Goal: Transaction & Acquisition: Purchase product/service

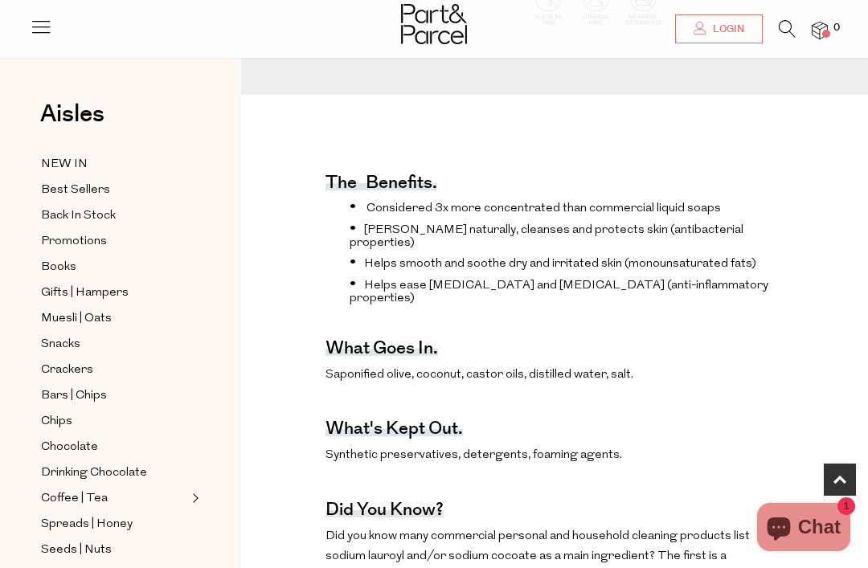
scroll to position [539, 0]
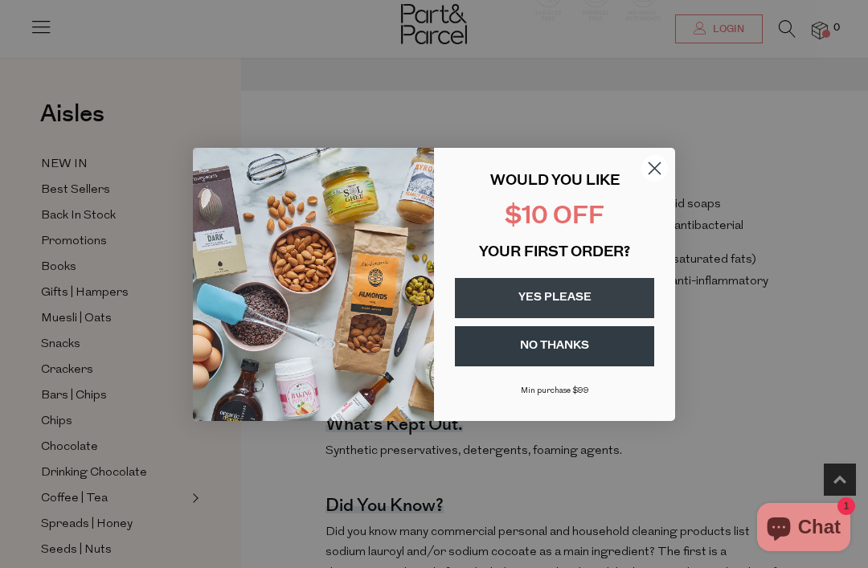
click at [651, 181] on circle "Close dialog" at bounding box center [654, 167] width 27 height 27
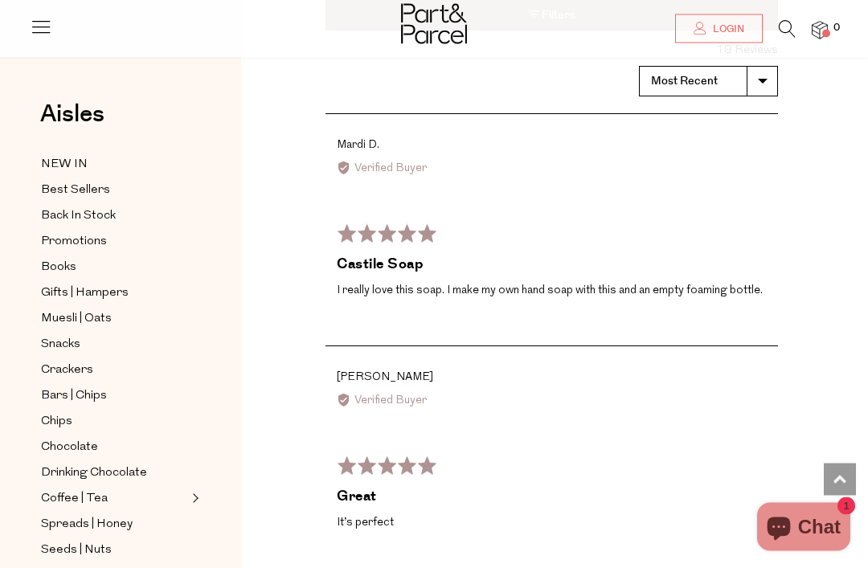
scroll to position [2035, 0]
click at [59, 285] on span "Gifts | Hampers" at bounding box center [85, 293] width 88 height 19
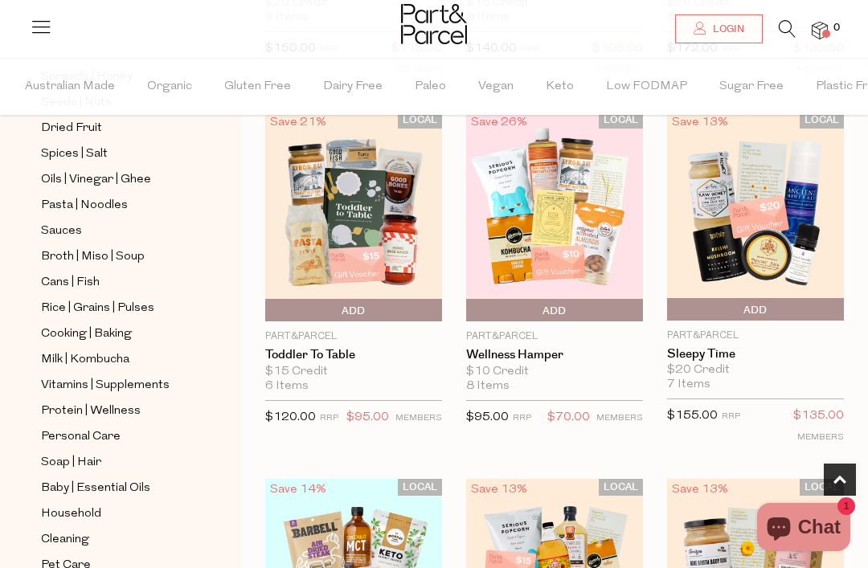
scroll to position [498, 0]
click at [74, 403] on span "Protein | Wellness" at bounding box center [91, 412] width 100 height 19
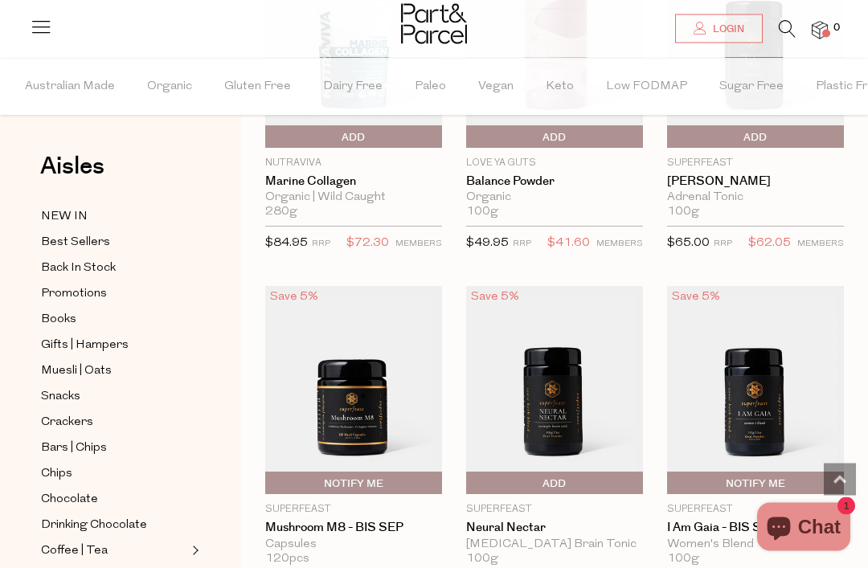
scroll to position [3046, 0]
click at [59, 387] on span "Snacks" at bounding box center [60, 396] width 39 height 19
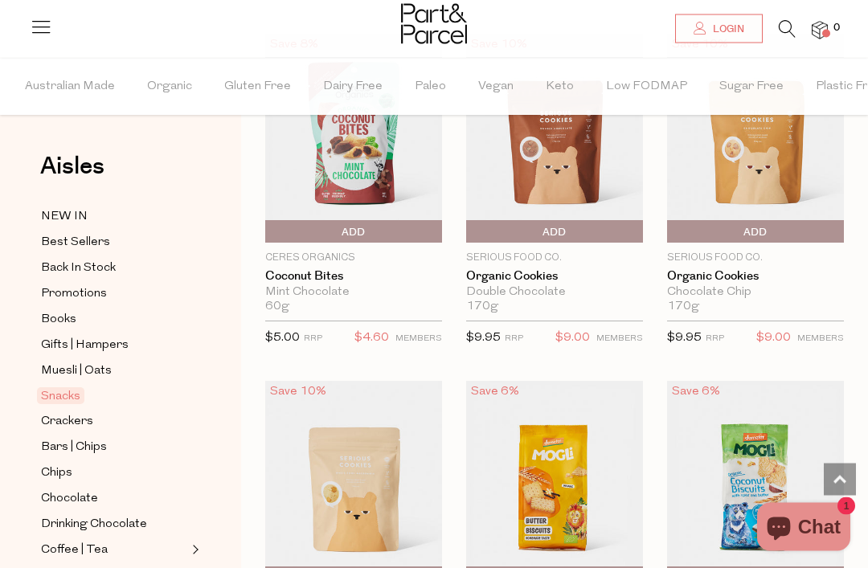
scroll to position [3670, 0]
click at [76, 285] on span "Promotions" at bounding box center [74, 294] width 66 height 19
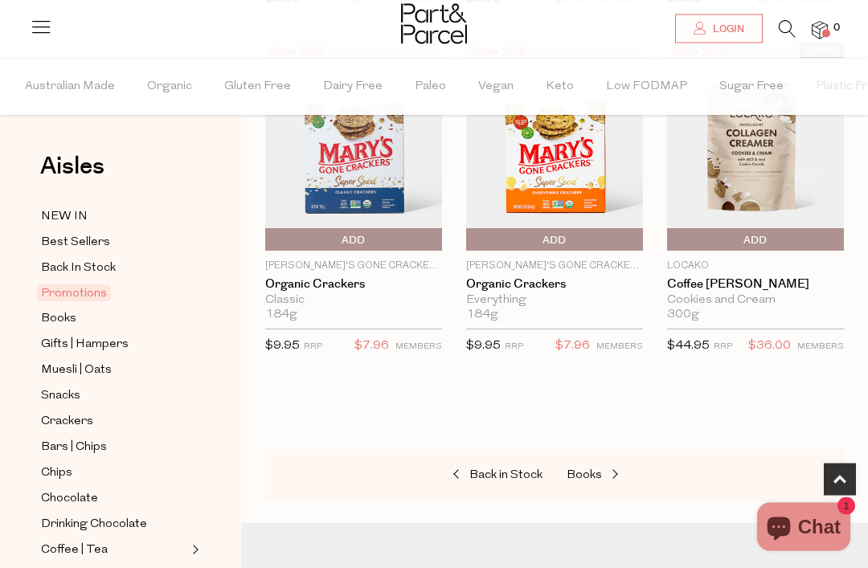
scroll to position [863, 0]
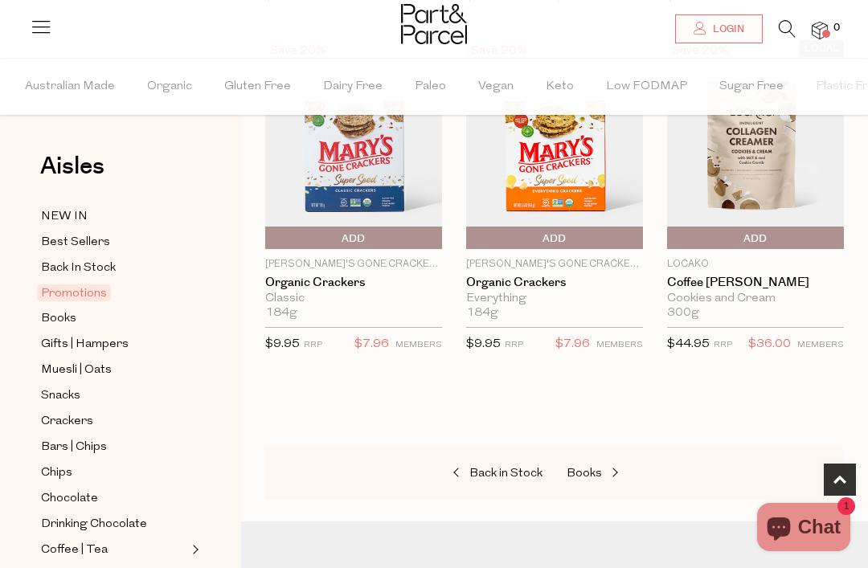
click at [592, 470] on span "Books" at bounding box center [584, 474] width 35 height 12
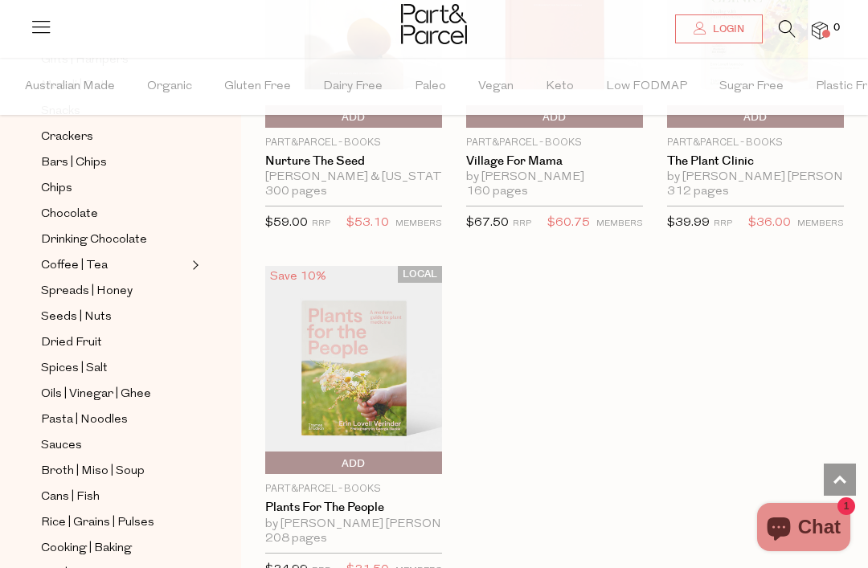
scroll to position [289, 0]
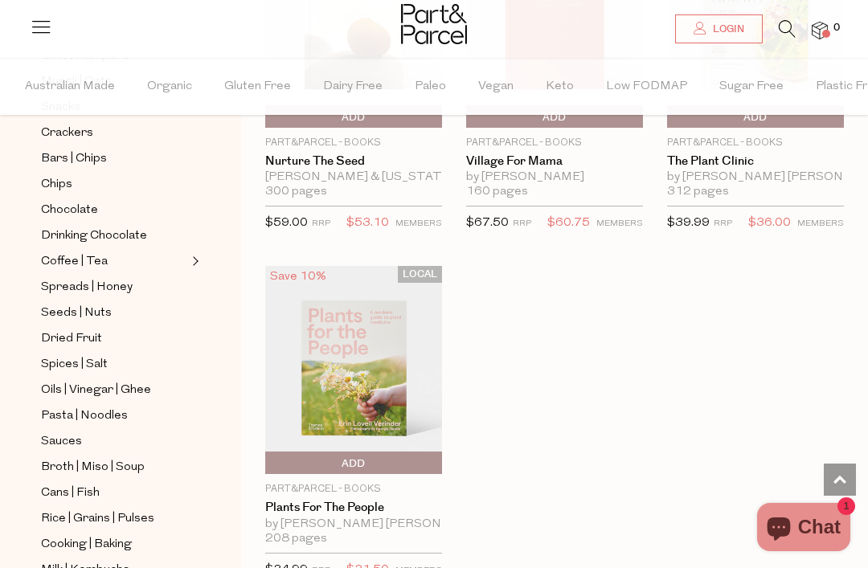
click at [67, 355] on span "Spices | Salt" at bounding box center [74, 364] width 67 height 19
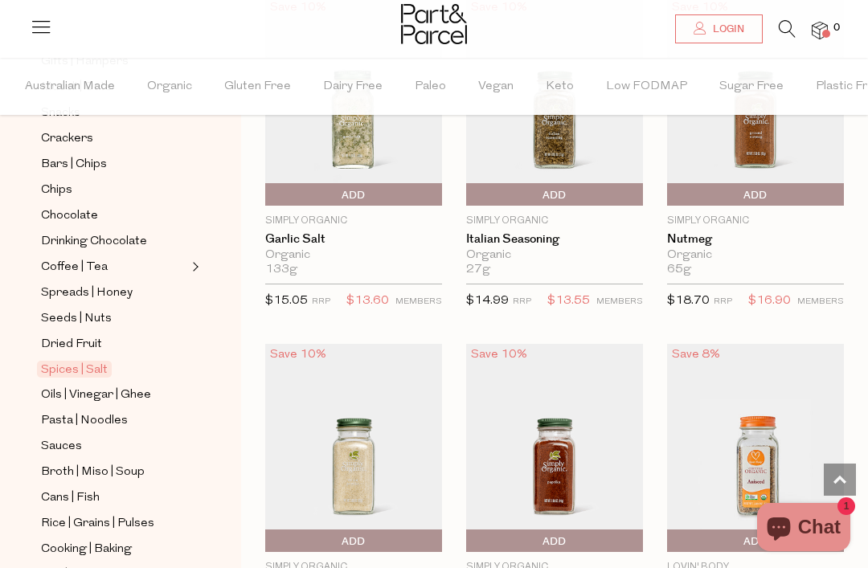
scroll to position [286, 0]
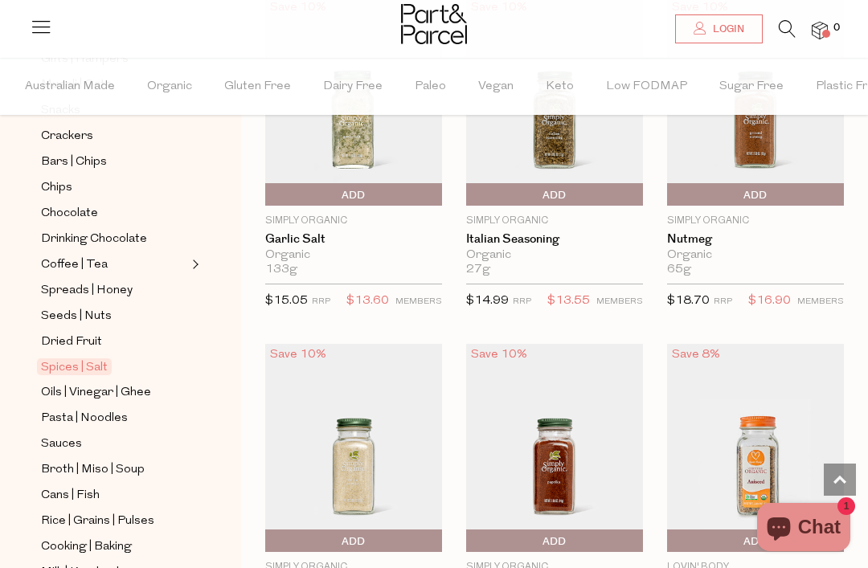
click at [63, 409] on span "Pasta | Noodles" at bounding box center [84, 418] width 87 height 19
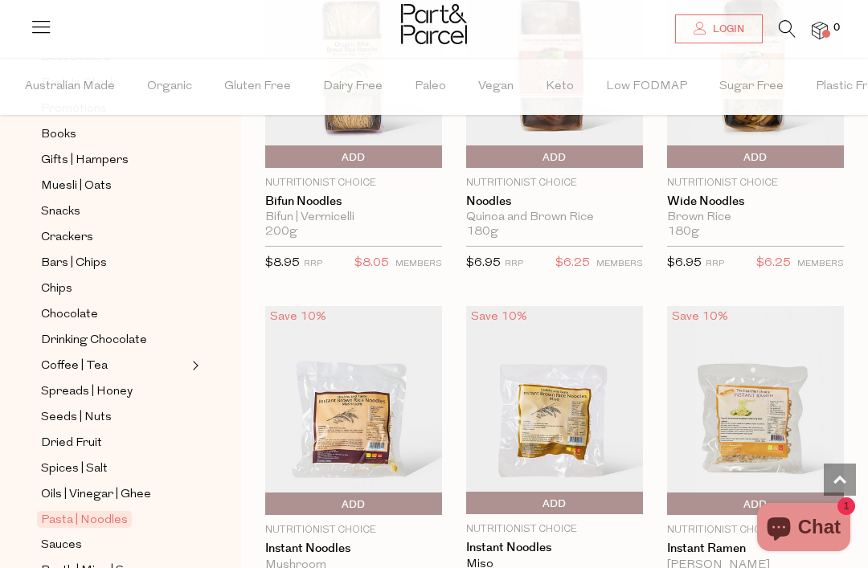
scroll to position [188, 0]
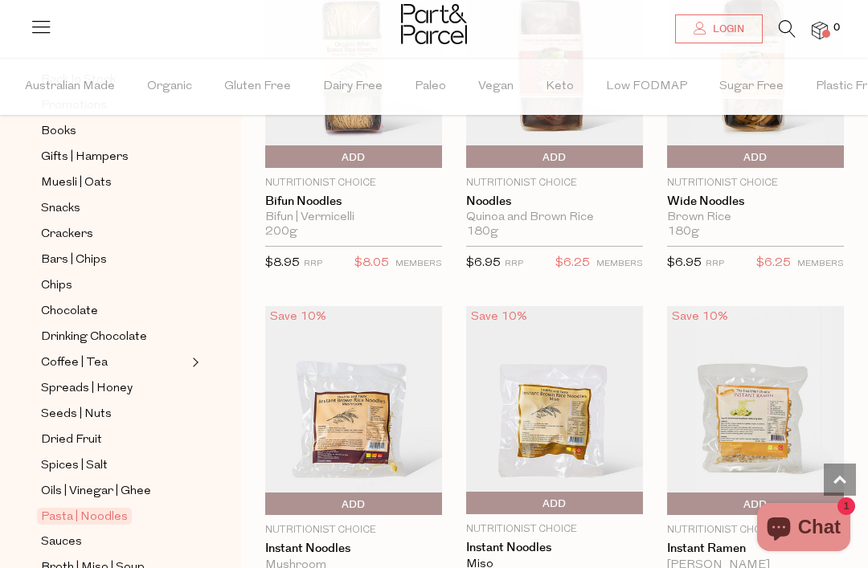
click at [73, 381] on span "Spreads | Honey" at bounding box center [87, 388] width 92 height 19
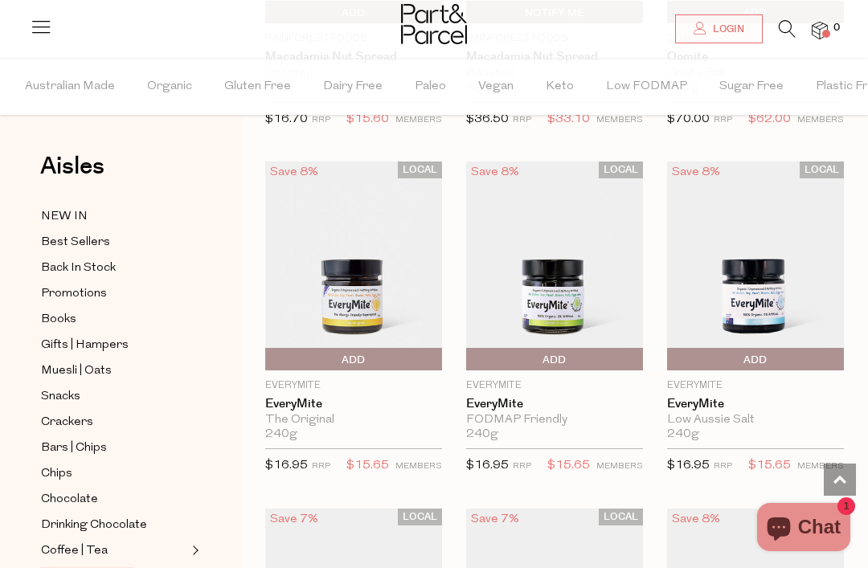
scroll to position [2826, 0]
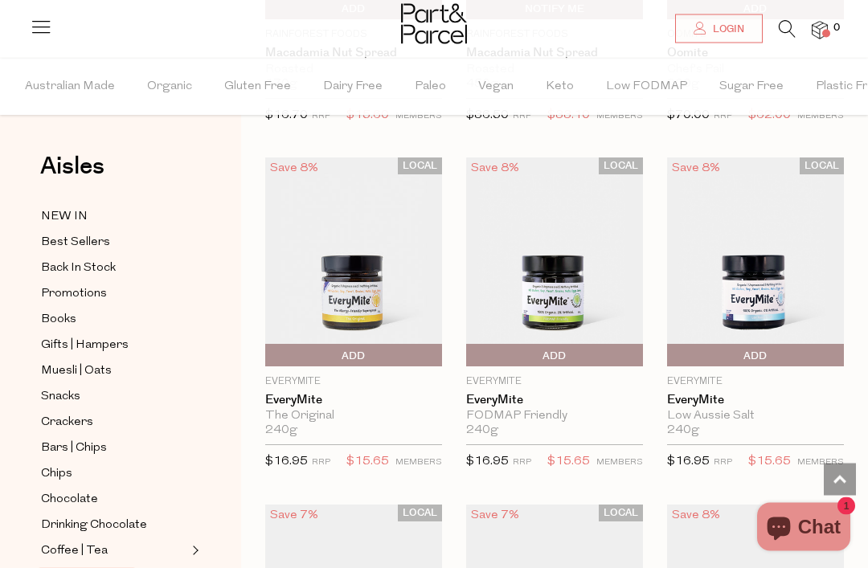
click at [338, 271] on img at bounding box center [353, 262] width 177 height 209
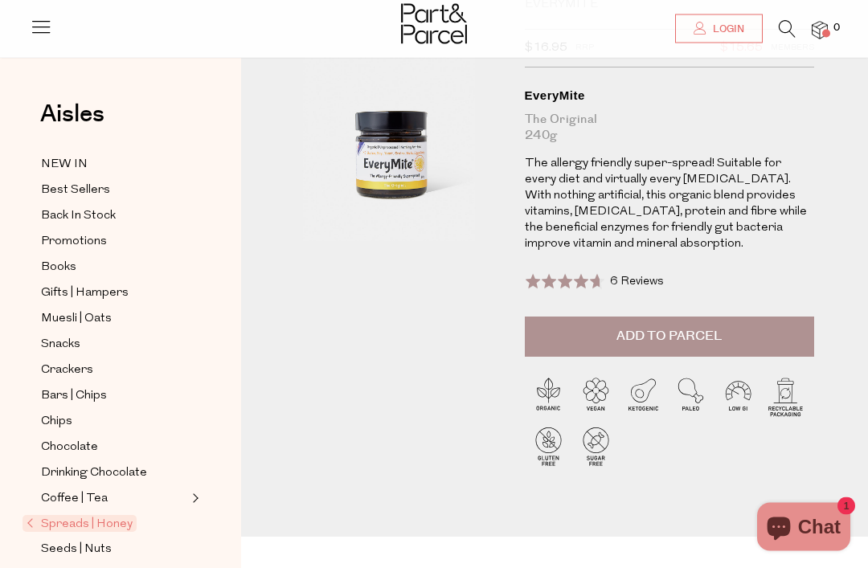
scroll to position [111, 0]
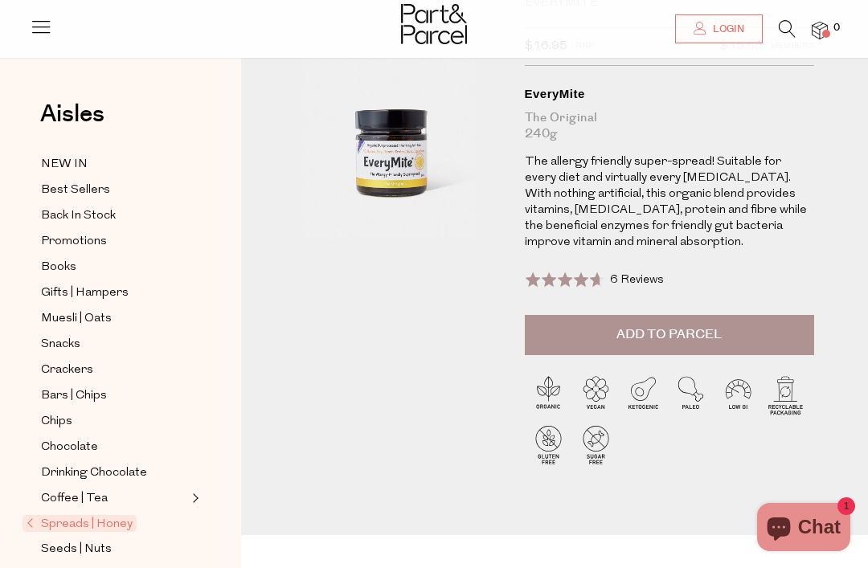
click at [606, 328] on button "Add to Parcel" at bounding box center [669, 335] width 289 height 40
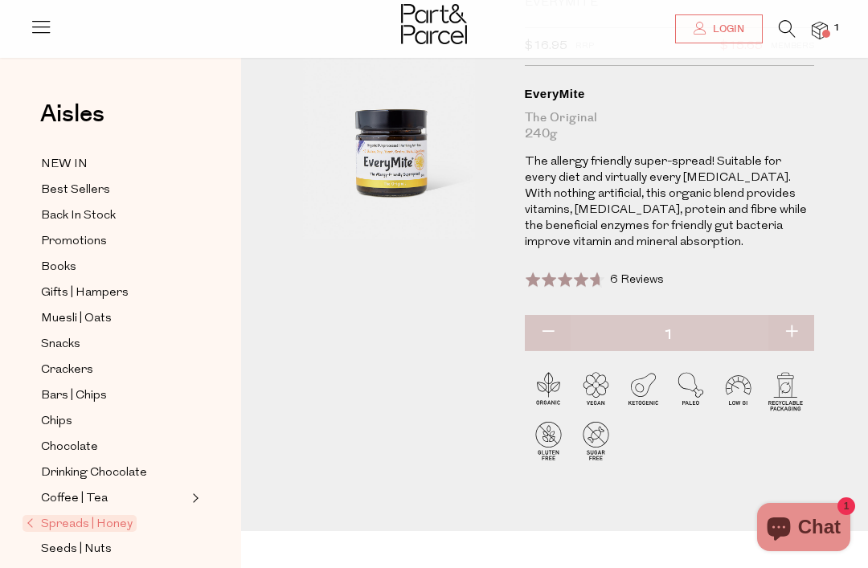
click at [789, 28] on icon at bounding box center [787, 29] width 17 height 18
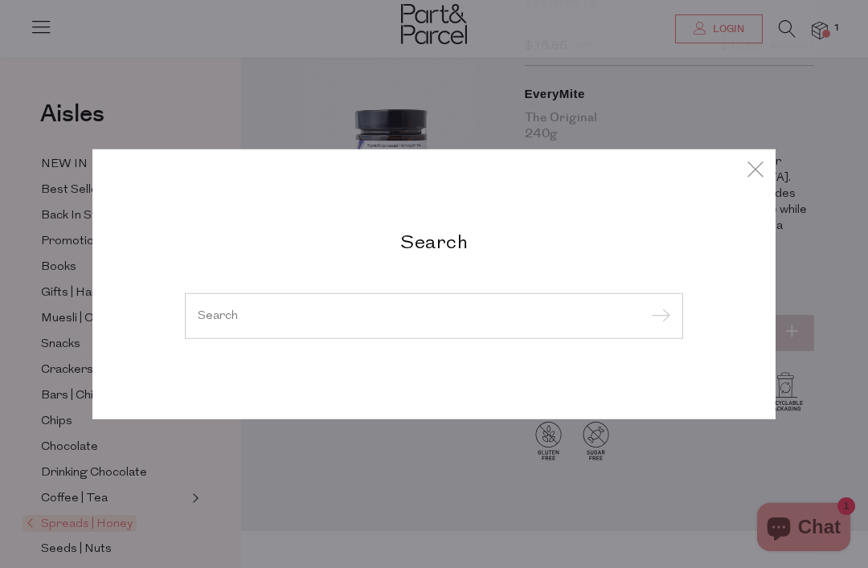
click at [220, 322] on input "search" at bounding box center [434, 315] width 473 height 12
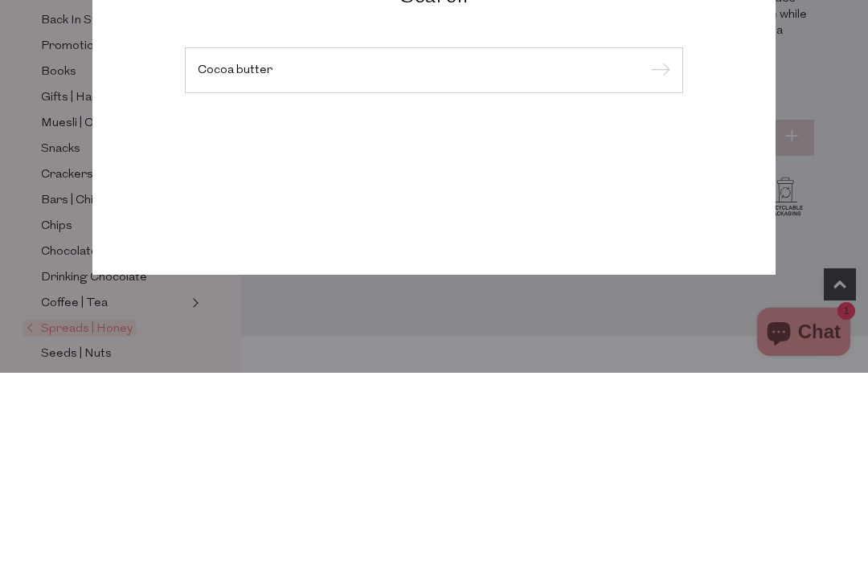
type input "Cocoa butter"
click at [658, 254] on input "submit" at bounding box center [658, 266] width 24 height 24
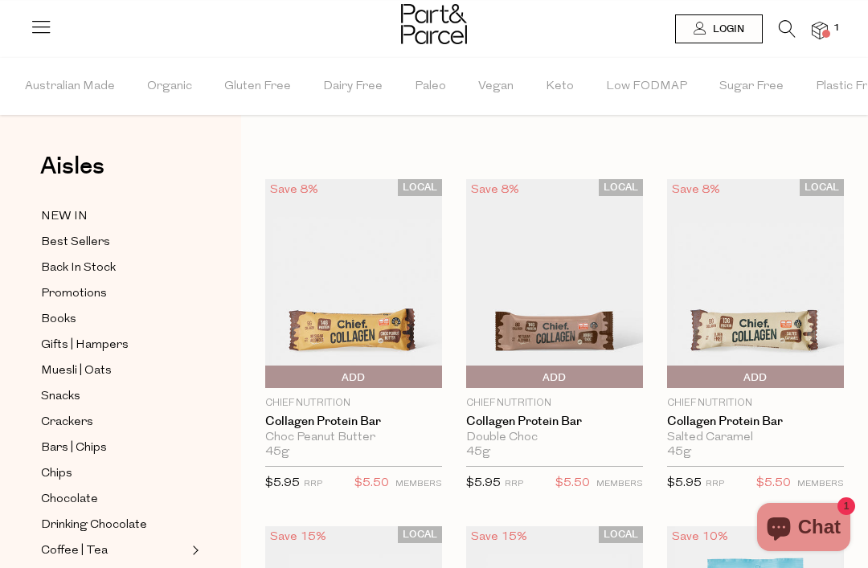
click at [784, 27] on icon at bounding box center [787, 29] width 17 height 18
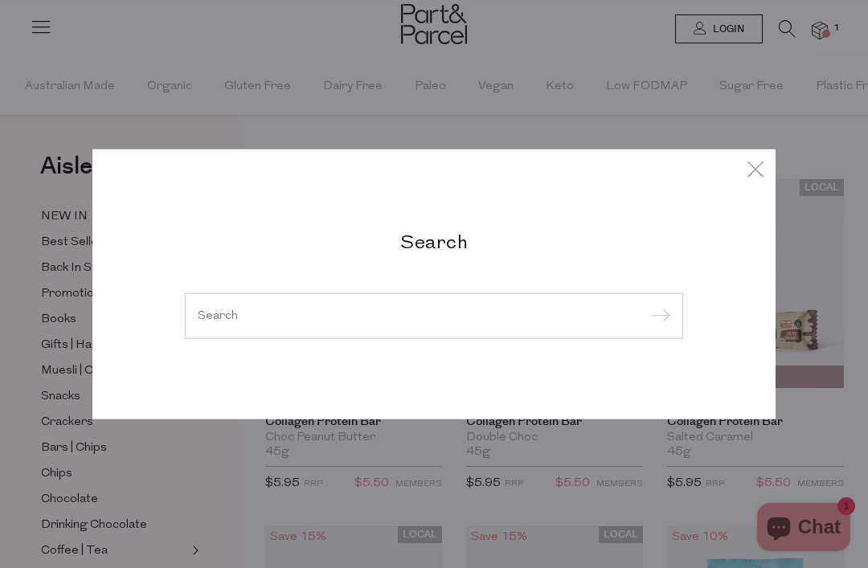
click at [222, 314] on input "search" at bounding box center [434, 315] width 473 height 12
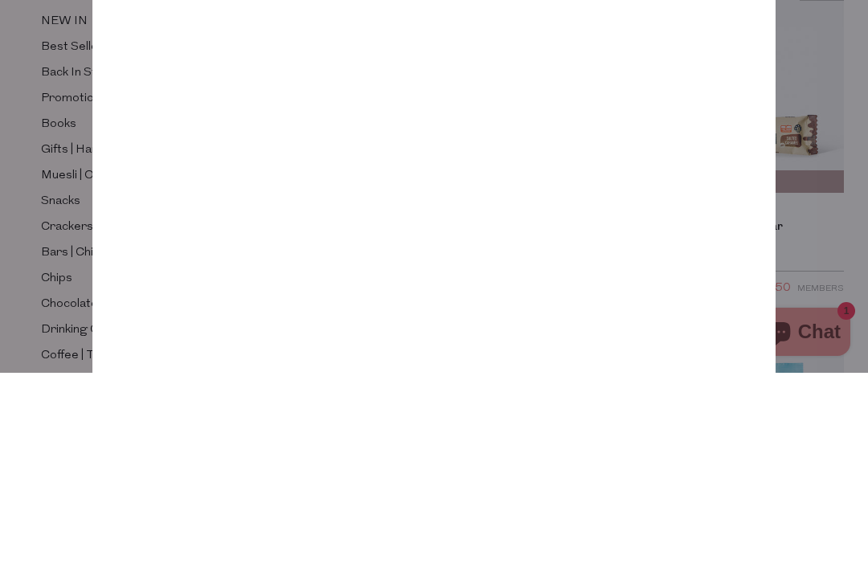
type input "Coco butter"
click at [658, 116] on input "submit" at bounding box center [658, 128] width 24 height 24
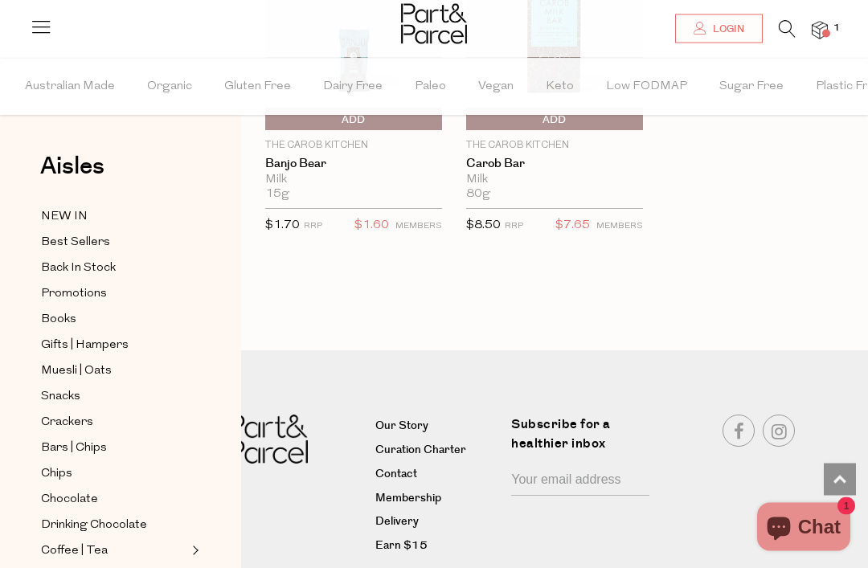
scroll to position [2340, 0]
click at [68, 490] on span "Chocolate" at bounding box center [69, 499] width 57 height 19
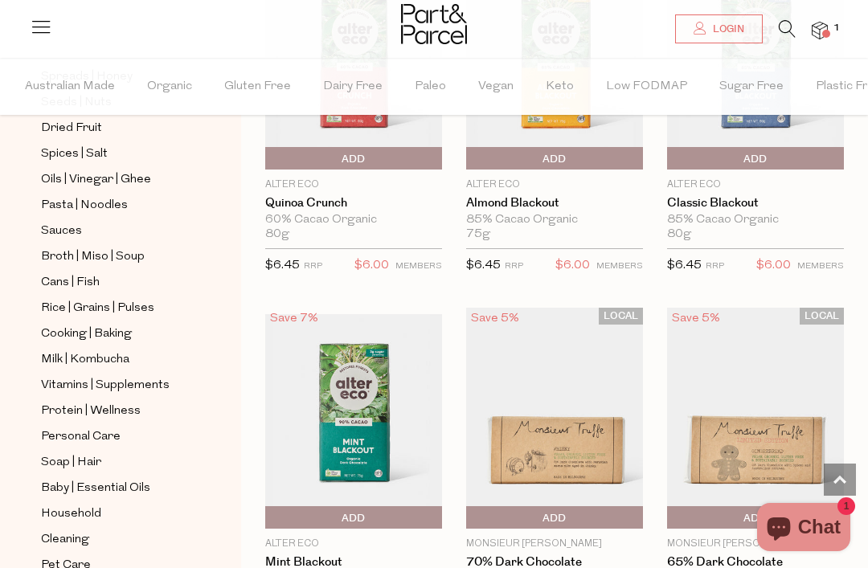
scroll to position [498, 0]
click at [64, 506] on span "Household" at bounding box center [71, 515] width 60 height 19
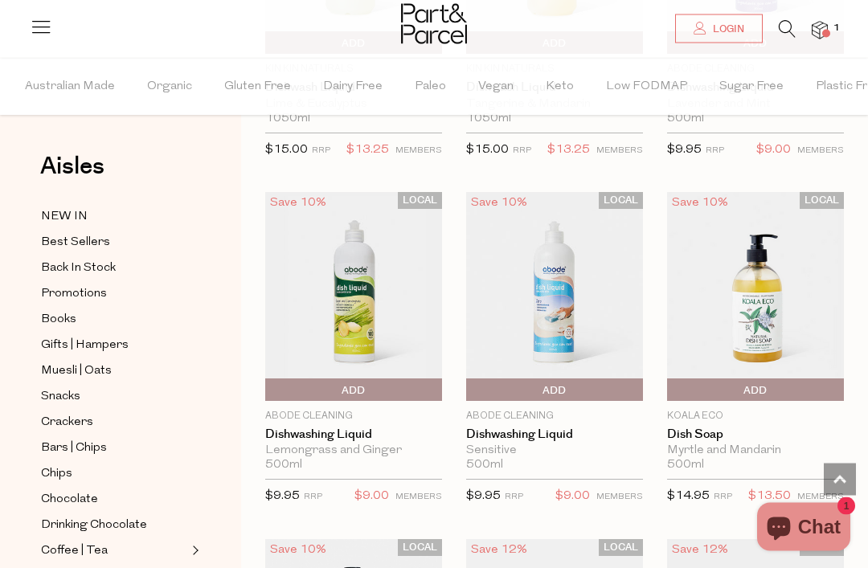
scroll to position [3846, 0]
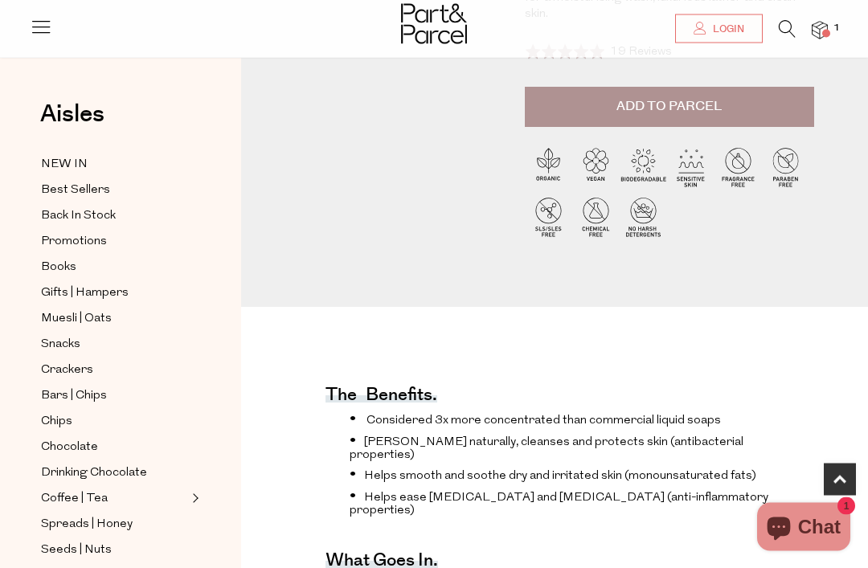
scroll to position [323, 0]
click at [788, 23] on icon at bounding box center [787, 29] width 17 height 18
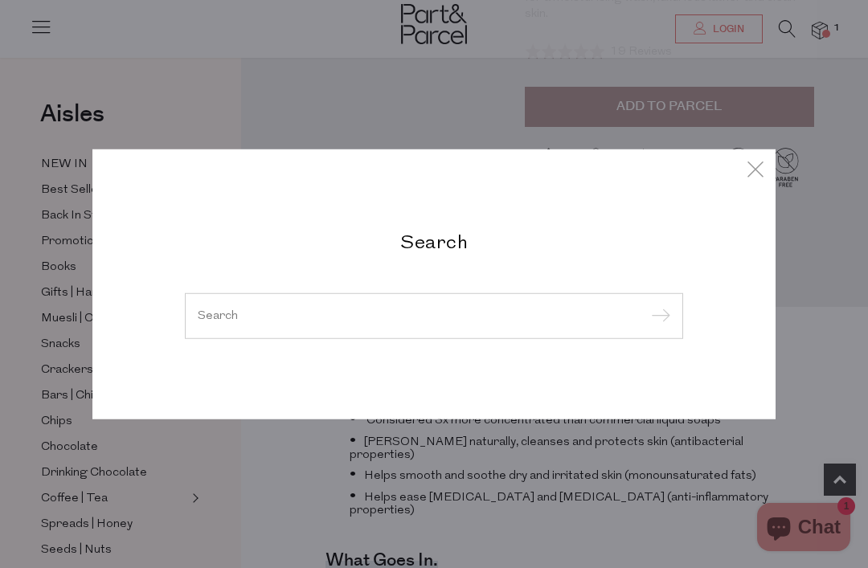
click at [252, 314] on input "search" at bounding box center [434, 315] width 473 height 12
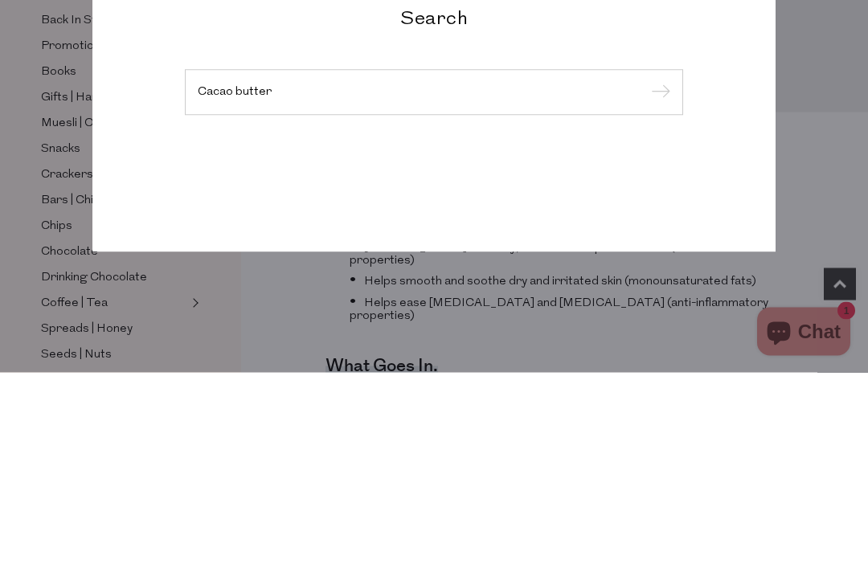
type input "Cacao butter"
click at [658, 277] on input "submit" at bounding box center [658, 289] width 24 height 24
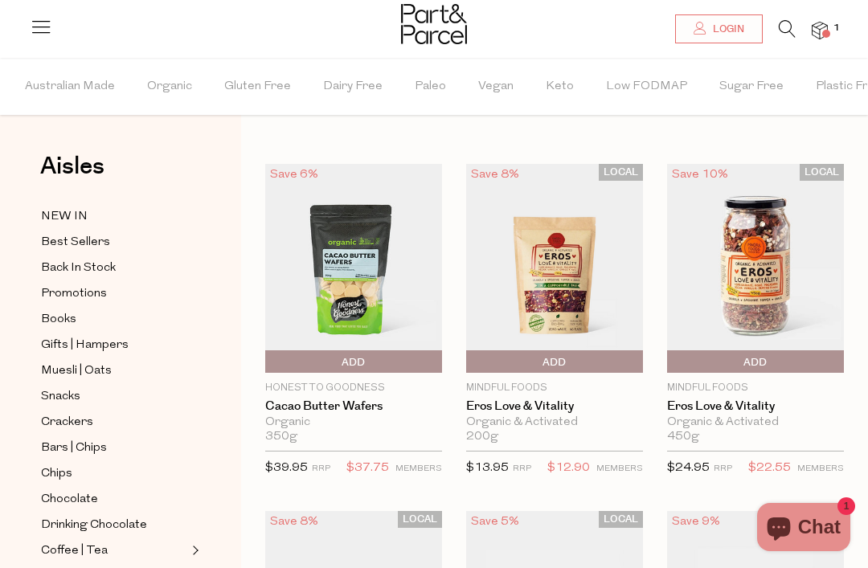
scroll to position [13, 0]
